Goal: Information Seeking & Learning: Find specific fact

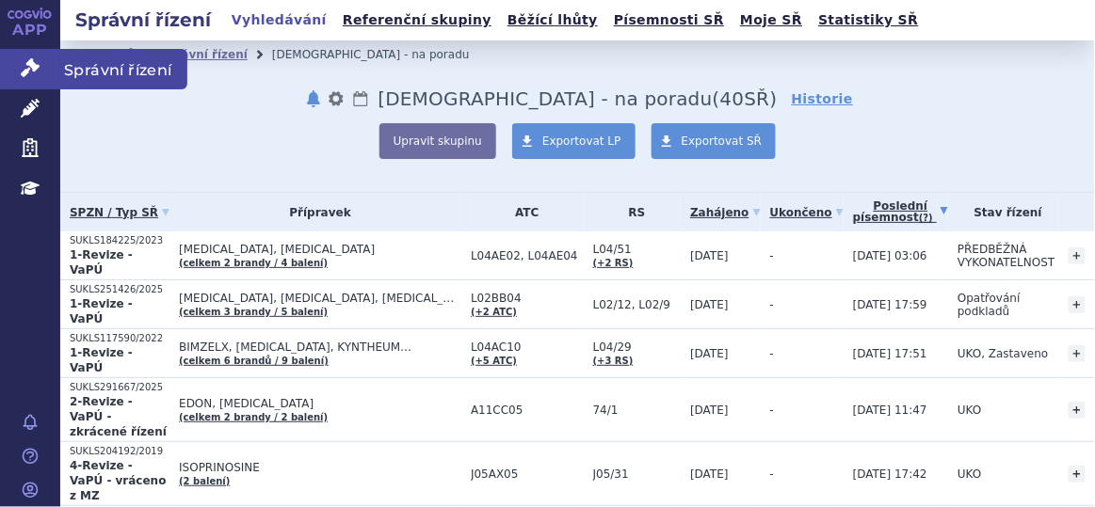
click at [29, 70] on icon at bounding box center [30, 67] width 19 height 19
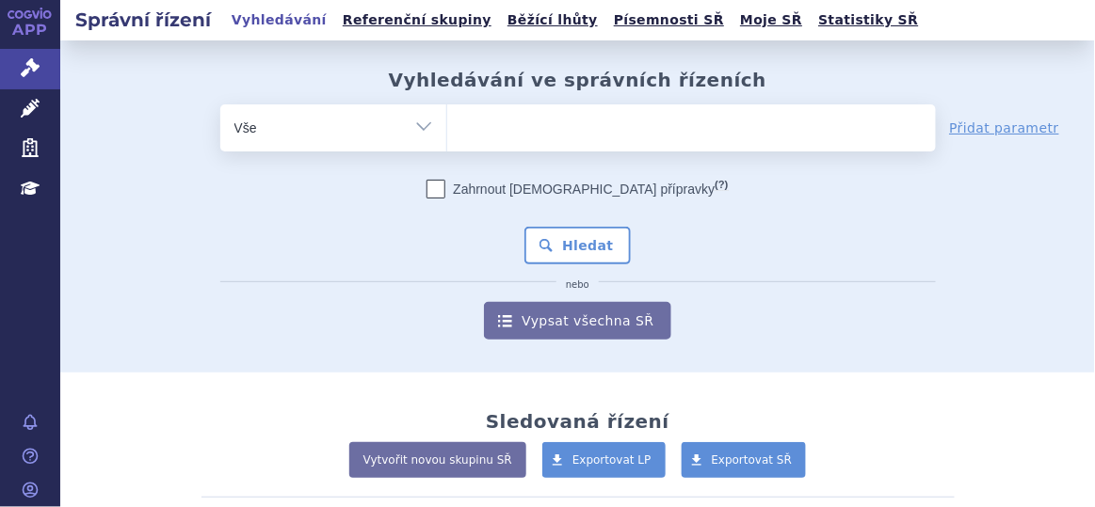
click at [505, 124] on ul at bounding box center [691, 124] width 489 height 40
click at [447, 124] on select at bounding box center [446, 127] width 1 height 47
type input "gi"
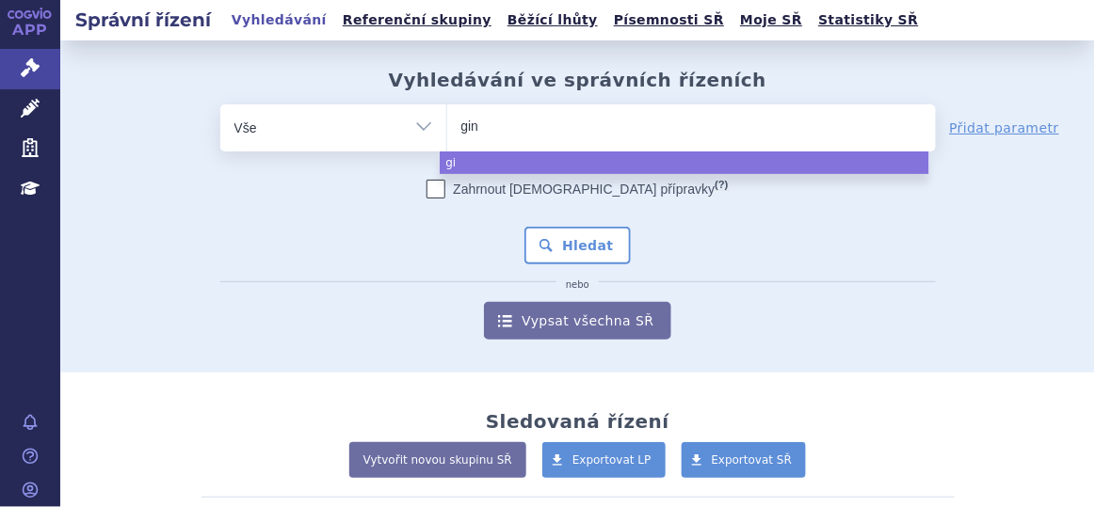
type input "giny"
type input "ginya"
select select "ginya"
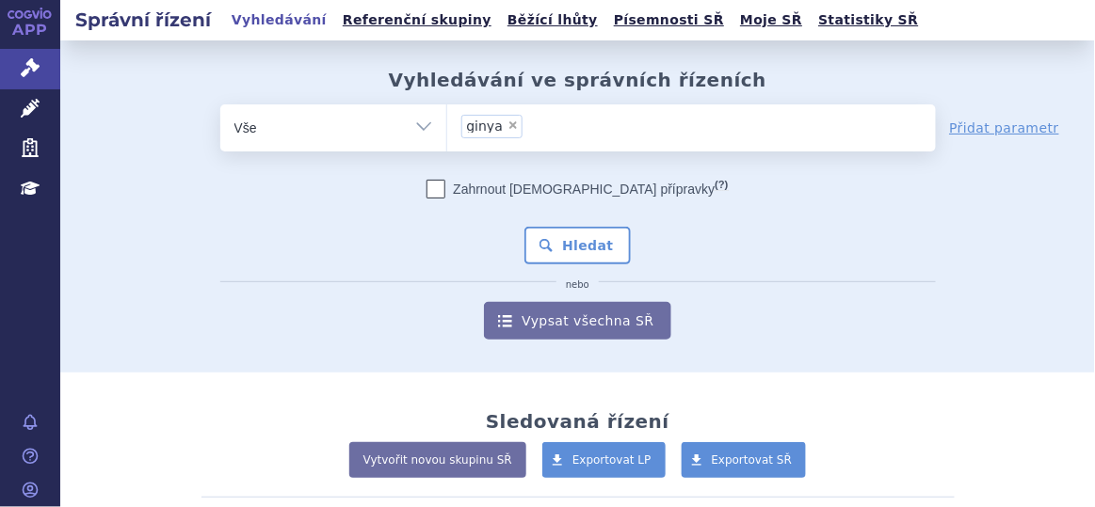
type input "ginya"
select select
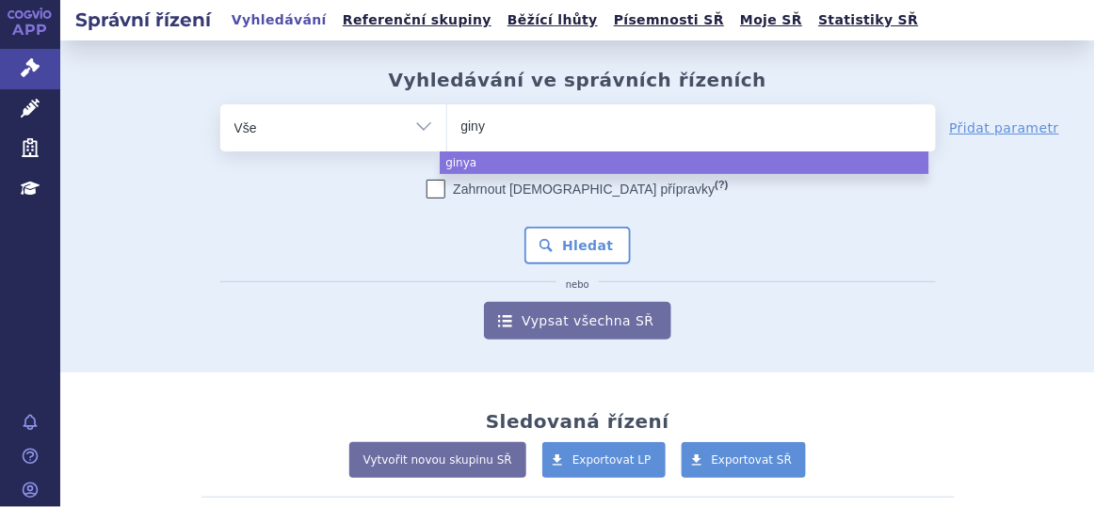
type input "gin"
type input "gi"
type input "gil"
type input "gile"
type input "gilen"
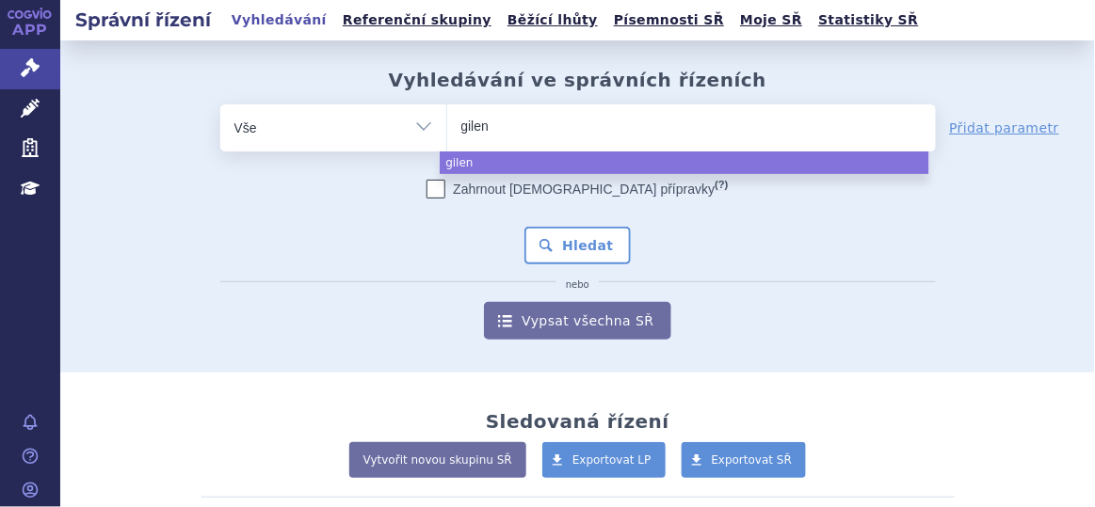
type input "gileny"
type input "gilenya"
select select "gilenya"
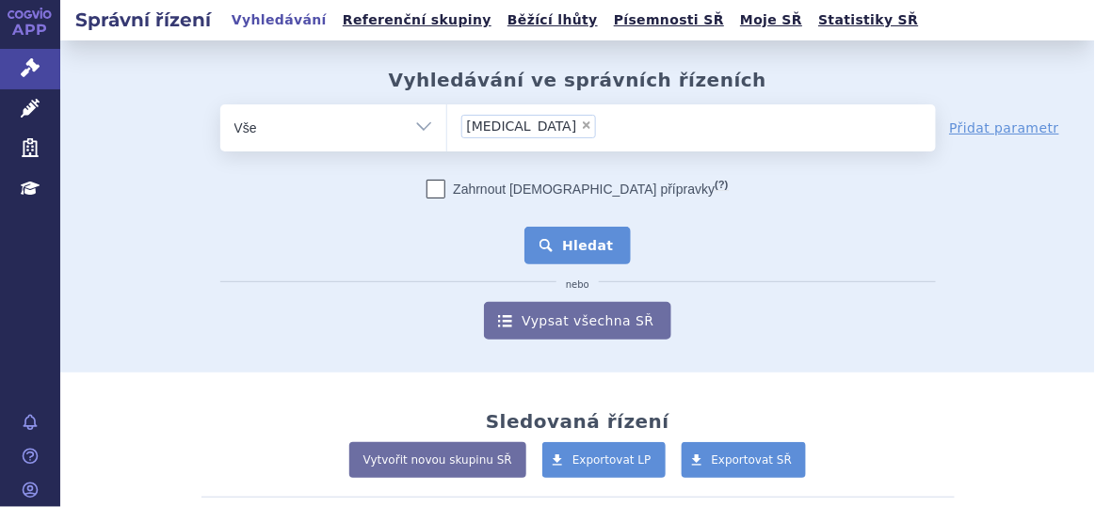
click at [569, 248] on button "Hledat" at bounding box center [577, 246] width 106 height 38
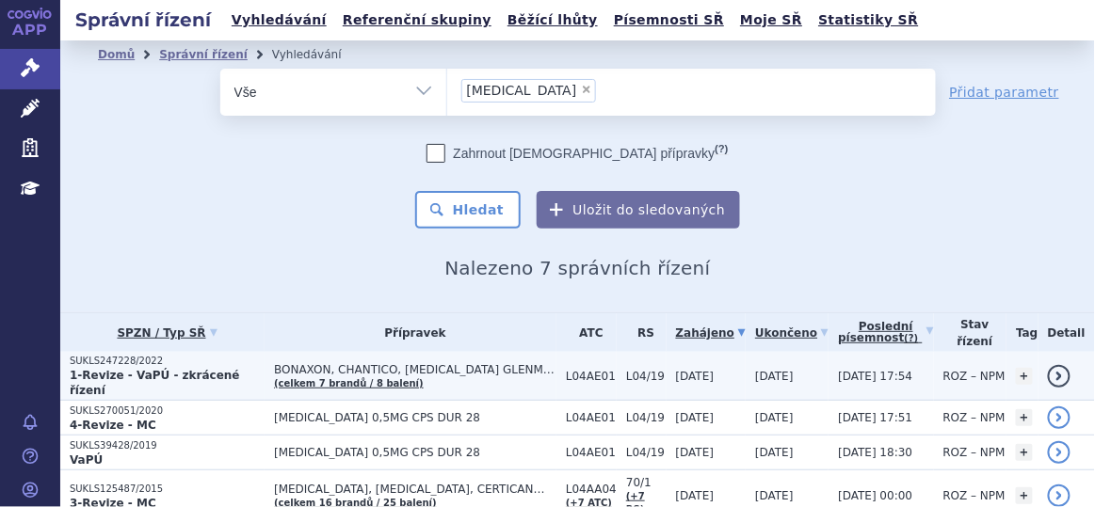
click at [472, 366] on span "BONAXON, CHANTICO, [MEDICAL_DATA] GLENMARK…" at bounding box center [415, 369] width 282 height 13
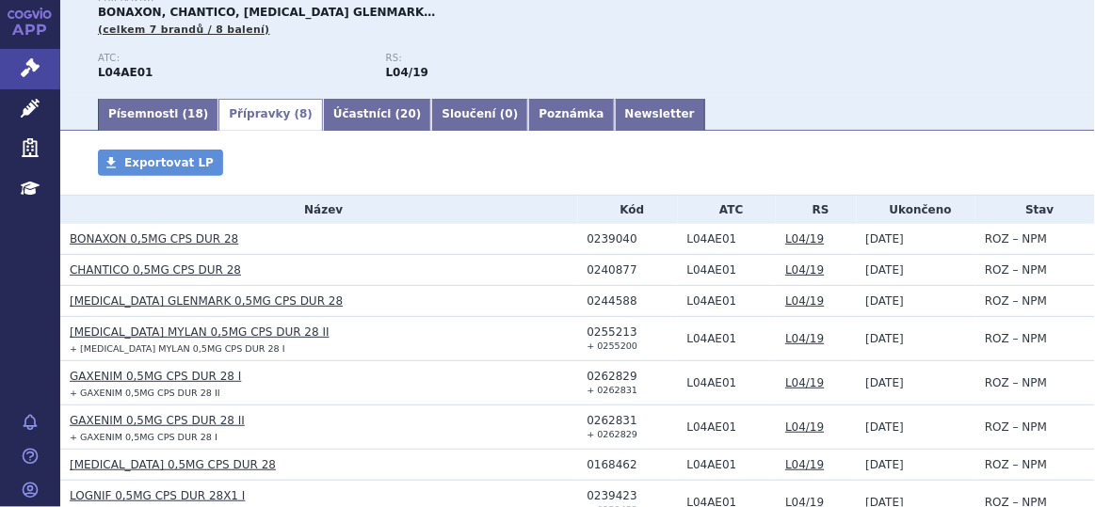
scroll to position [217, 0]
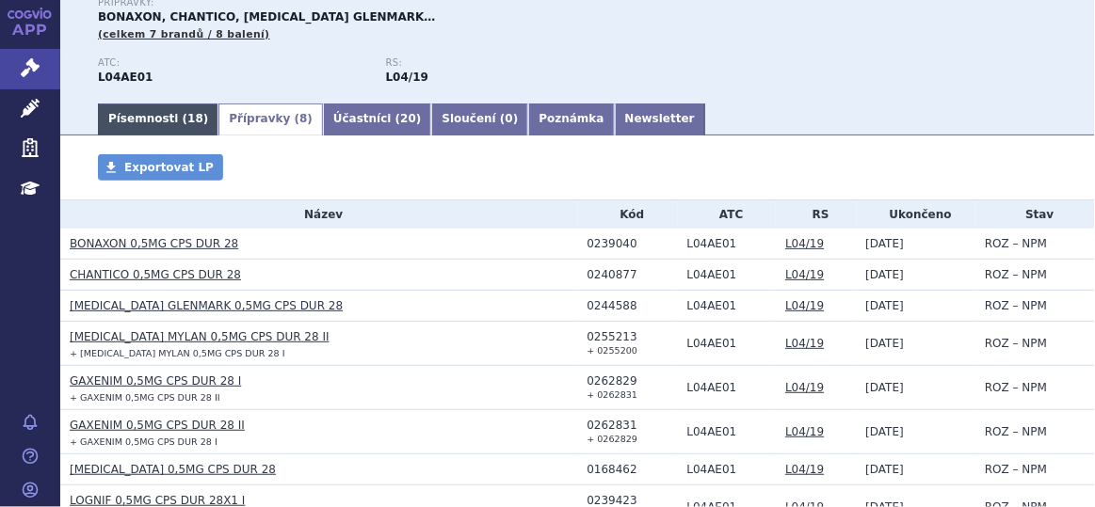
click at [145, 114] on link "Písemnosti ( 18 )" at bounding box center [158, 120] width 120 height 32
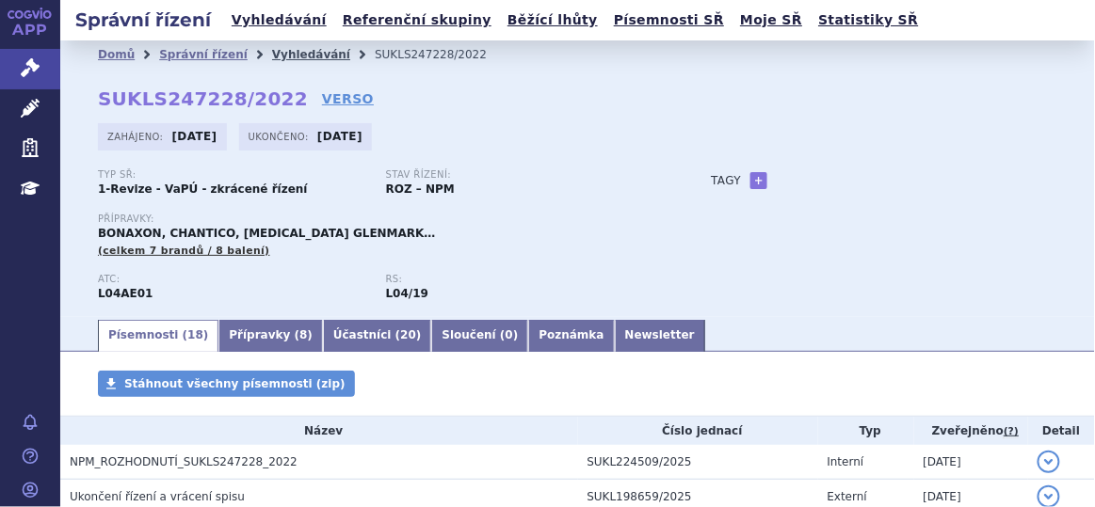
click at [292, 54] on link "Vyhledávání" at bounding box center [311, 54] width 78 height 13
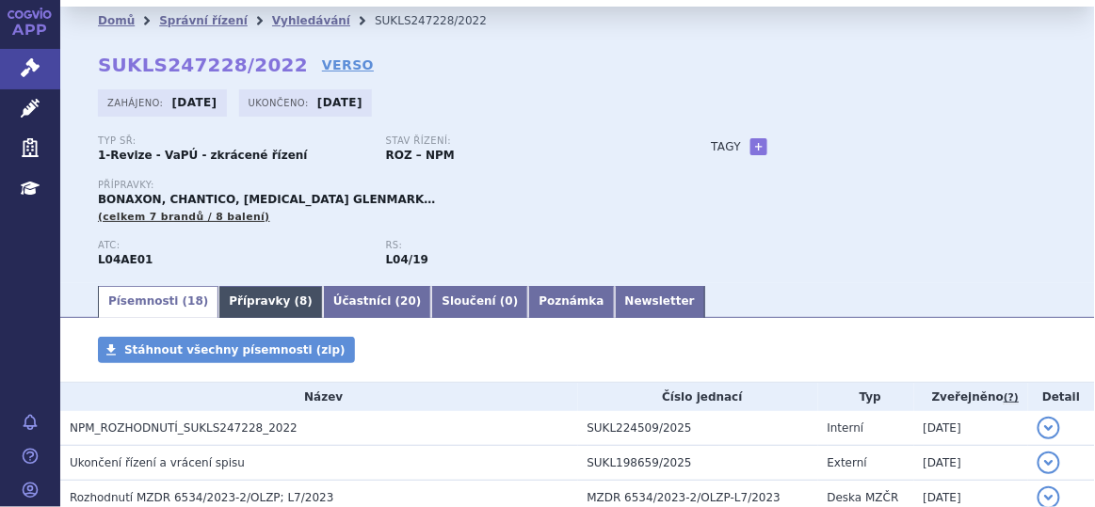
scroll to position [30, 0]
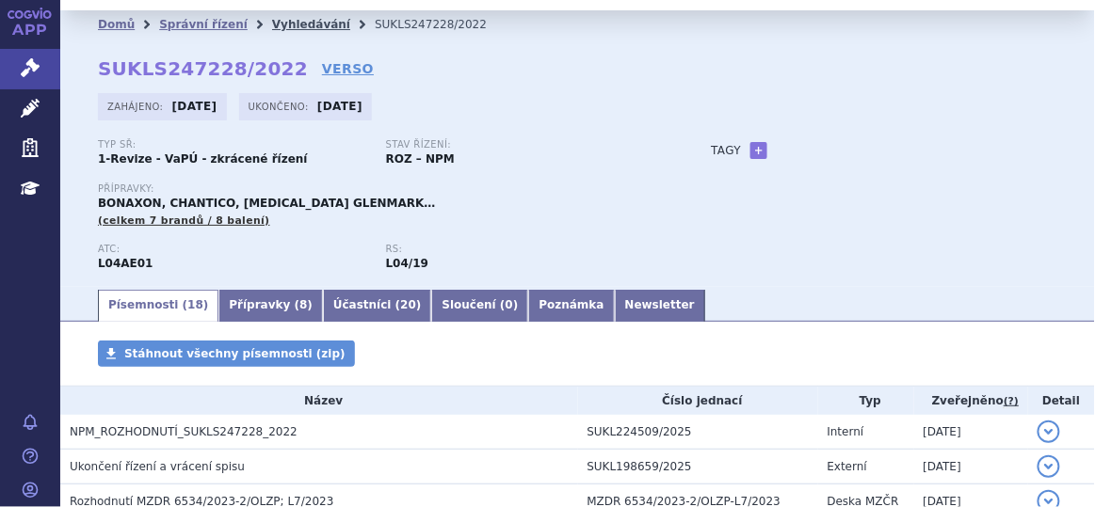
click at [285, 18] on link "Vyhledávání" at bounding box center [311, 24] width 78 height 13
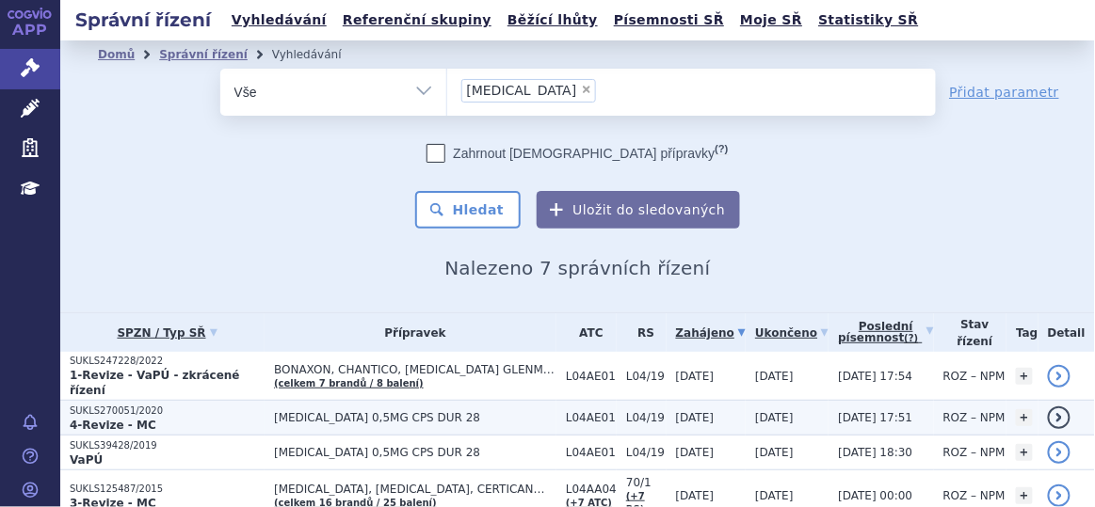
scroll to position [147, 0]
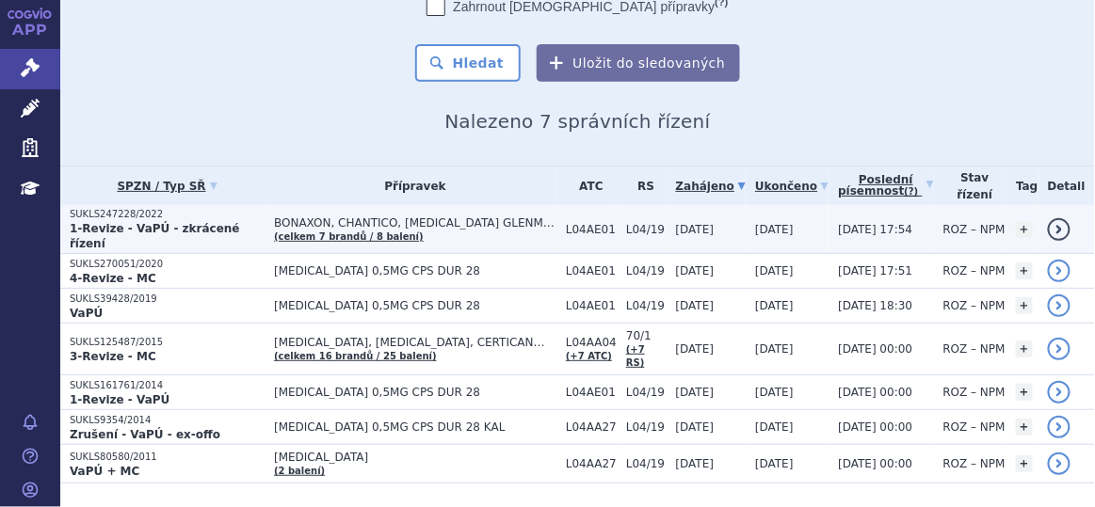
click at [413, 218] on span "BONAXON, CHANTICO, [MEDICAL_DATA] GLENMARK…" at bounding box center [415, 223] width 282 height 13
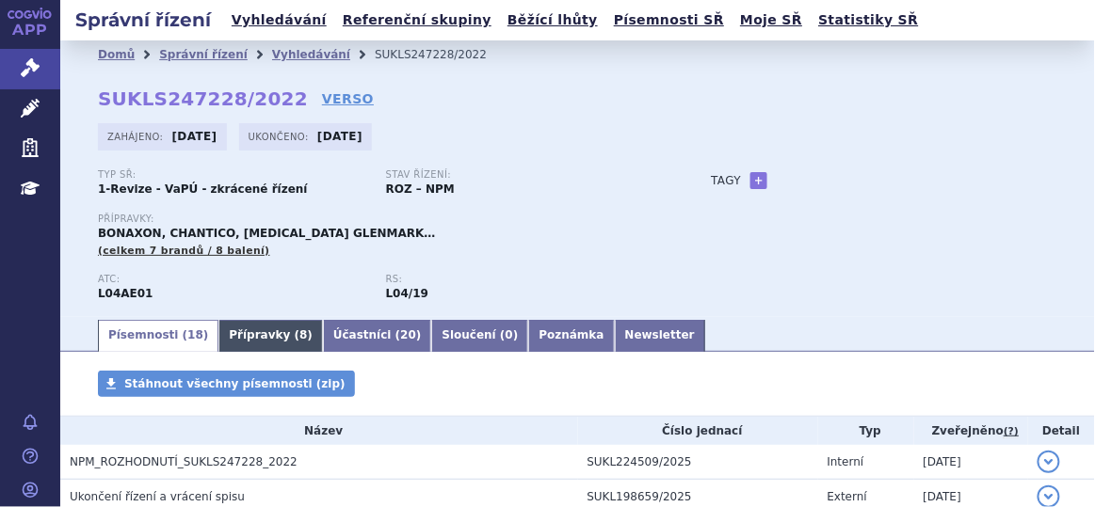
click at [234, 332] on link "Přípravky ( 8 )" at bounding box center [270, 336] width 104 height 32
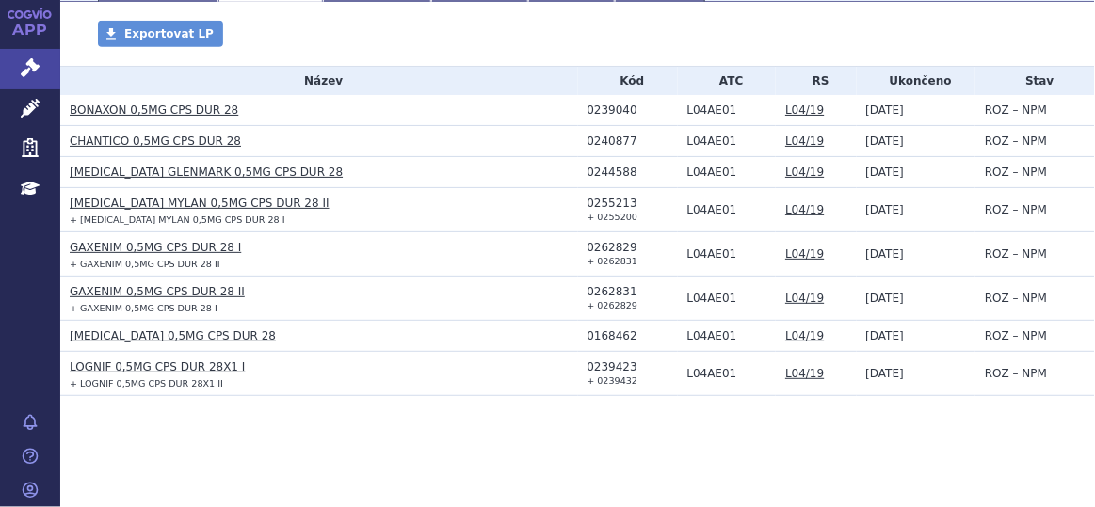
scroll to position [351, 0]
click at [244, 468] on section "Domů Správní řízení Vyhledávání SUKLS247228/2022 SUKLS247228/2022 VERSO Zahájen…" at bounding box center [577, 98] width 1035 height 819
click at [123, 332] on link "[MEDICAL_DATA] 0,5MG CPS DUR 28" at bounding box center [173, 335] width 206 height 13
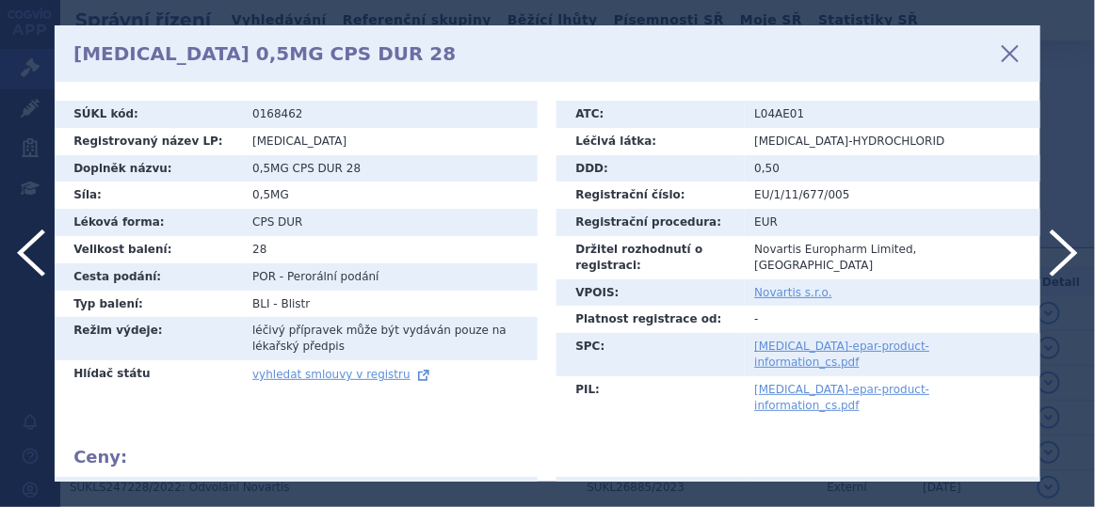
click at [1010, 55] on icon at bounding box center [1010, 54] width 32 height 32
